Goal: Information Seeking & Learning: Learn about a topic

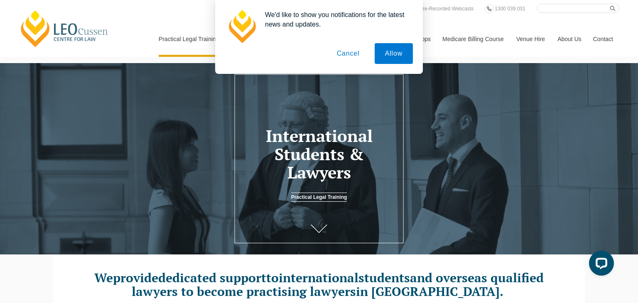
click at [354, 59] on button "Cancel" at bounding box center [348, 53] width 44 height 21
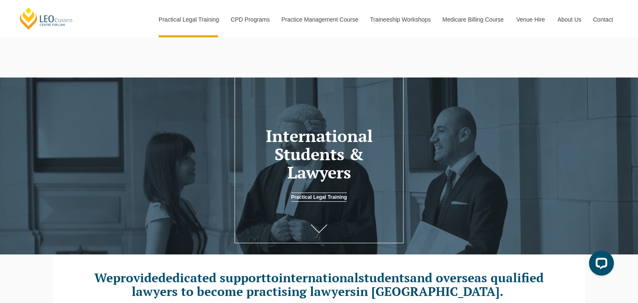
scroll to position [91, 0]
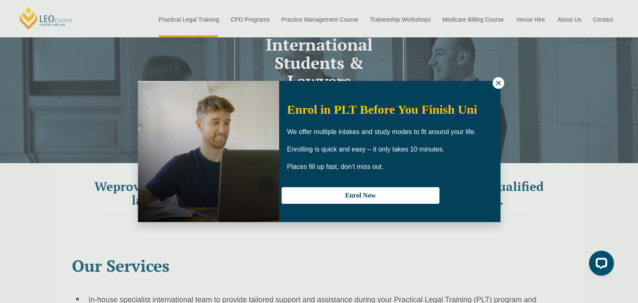
click at [496, 81] on icon at bounding box center [498, 82] width 7 height 7
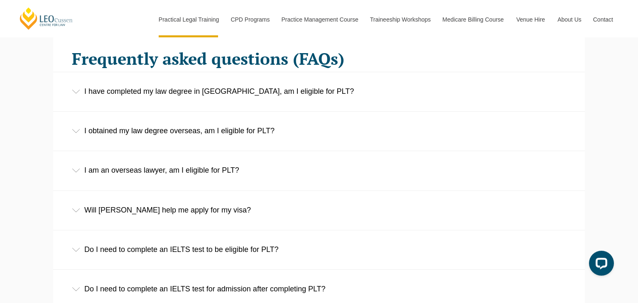
scroll to position [1317, 0]
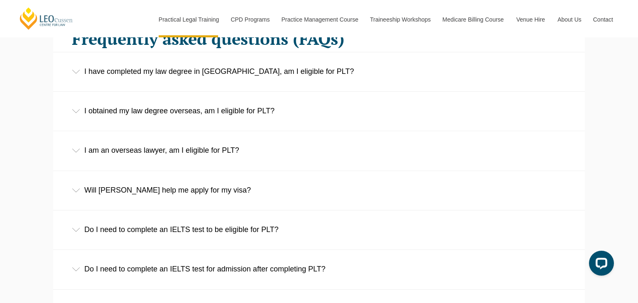
click at [252, 117] on div "I obtained my law degree overseas, am I eligible for PLT?" at bounding box center [319, 111] width 532 height 39
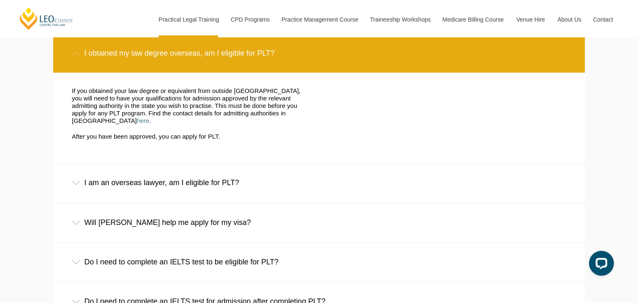
scroll to position [1375, 0]
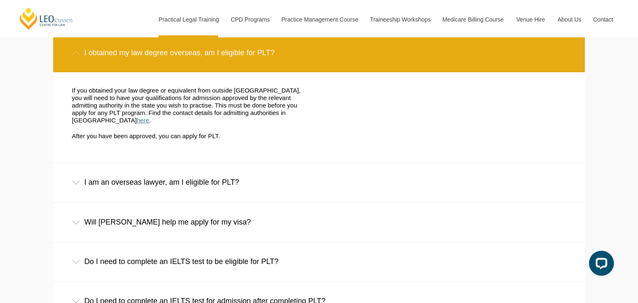
click at [149, 117] on link "here" at bounding box center [143, 120] width 12 height 7
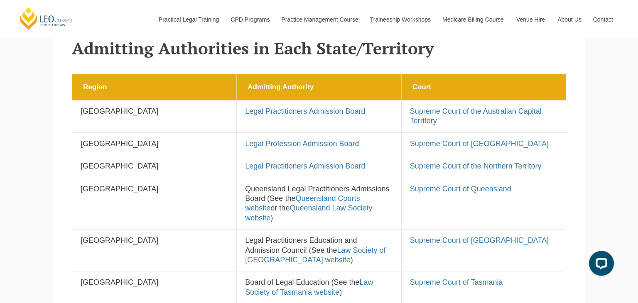
scroll to position [460, 0]
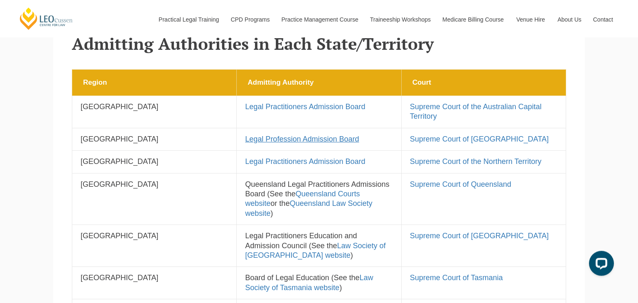
click at [304, 135] on link "Legal Profession Admission Board" at bounding box center [302, 139] width 114 height 8
